Goal: Task Accomplishment & Management: Use online tool/utility

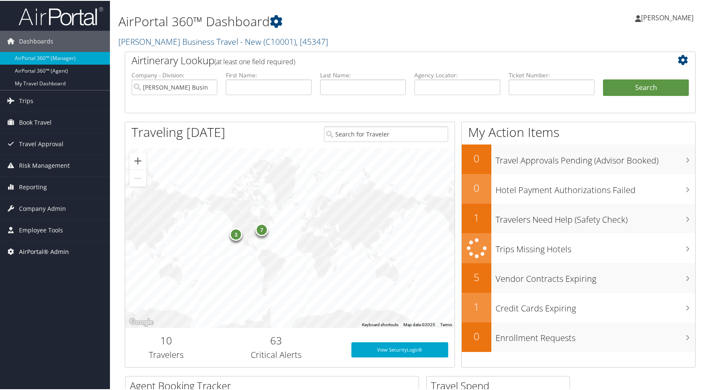
click at [53, 251] on span "AirPortal® Admin" at bounding box center [44, 250] width 50 height 21
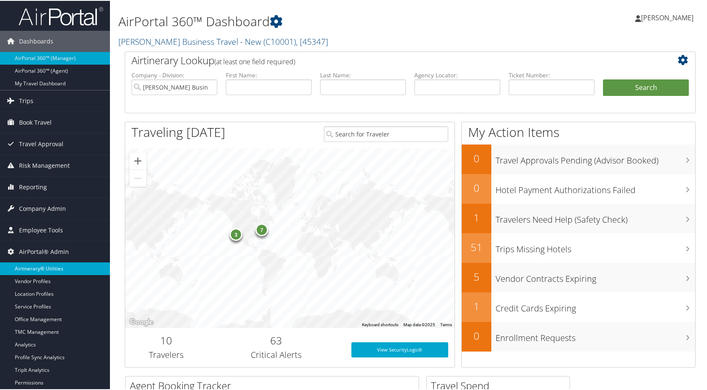
click at [50, 266] on link "Airtinerary® Utilities" at bounding box center [55, 268] width 110 height 13
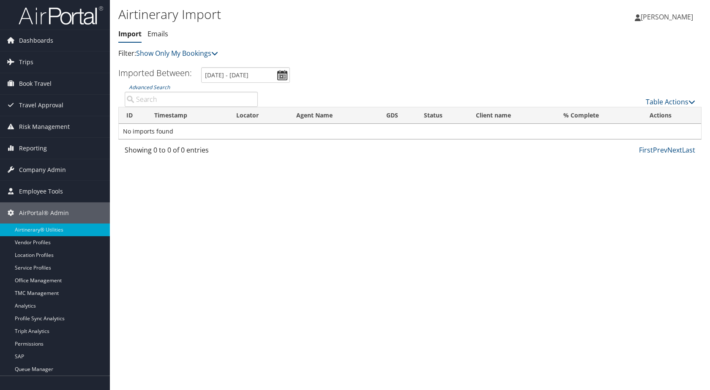
click at [217, 99] on input "Advanced Search" at bounding box center [191, 99] width 133 height 15
paste input "D3LFBS"
type input "D3LFBS"
click at [213, 56] on link "Show Only My Bookings" at bounding box center [177, 53] width 82 height 9
click at [211, 66] on link "Show My TMC Bookings" at bounding box center [193, 66] width 111 height 14
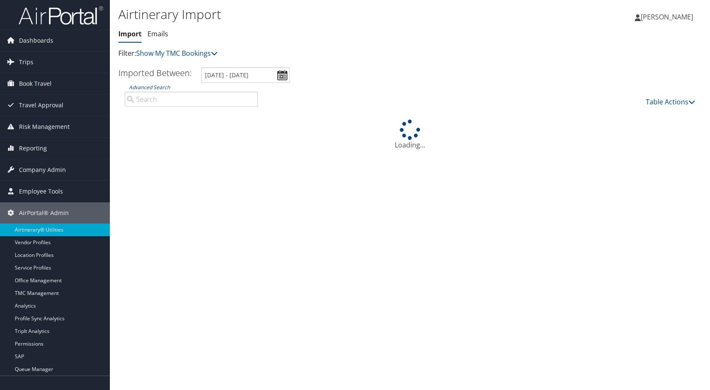
click at [189, 105] on input "Advanced Search" at bounding box center [191, 99] width 133 height 15
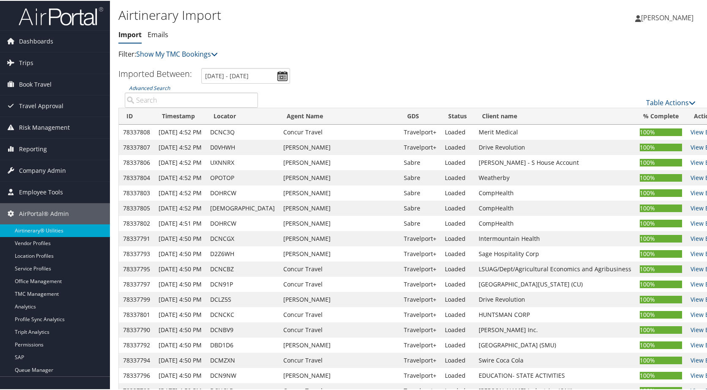
paste input "D3LFBS"
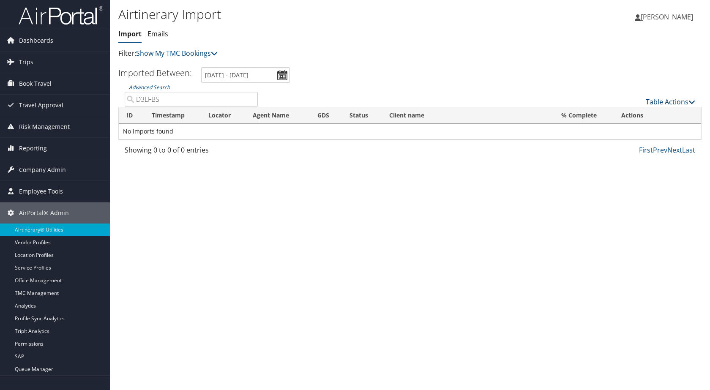
type input "D3LFBS"
click at [664, 100] on link "Table Actions" at bounding box center [670, 101] width 49 height 9
click at [634, 131] on link "Import Itinerary" at bounding box center [642, 129] width 111 height 14
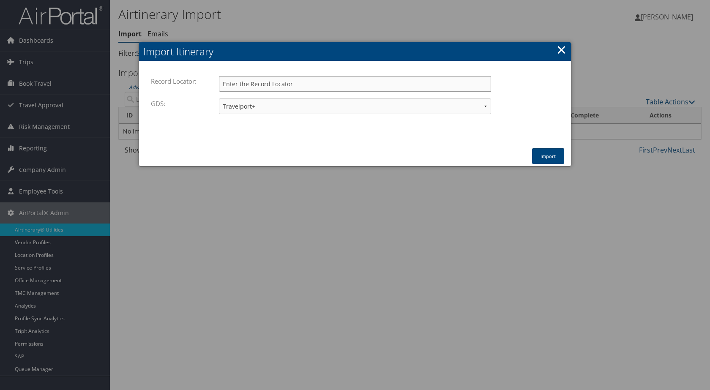
click at [341, 85] on input "Record Locator:" at bounding box center [355, 84] width 272 height 16
paste input "D3LFBS"
type input "D3LFBS"
click at [547, 153] on button "Import" at bounding box center [548, 156] width 32 height 16
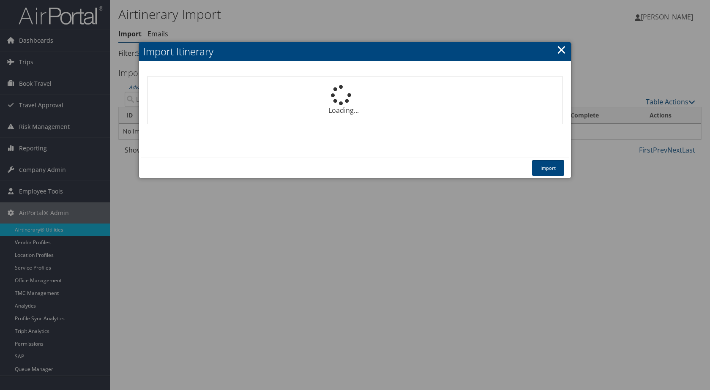
select select "1P"
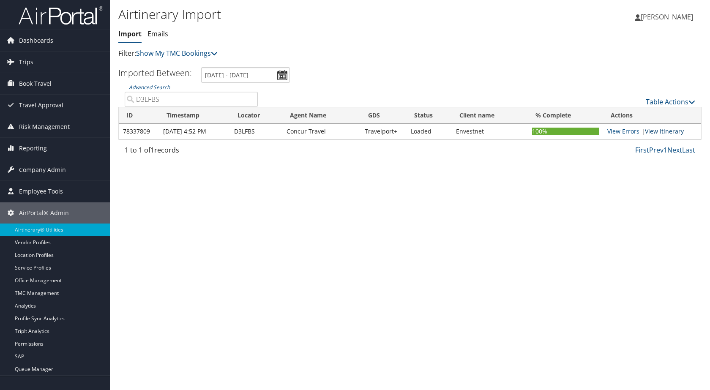
click at [659, 134] on link "View Itinerary" at bounding box center [664, 131] width 39 height 8
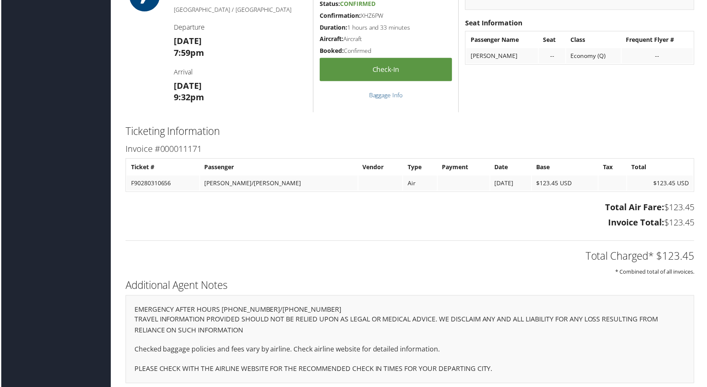
scroll to position [609, 0]
